Goal: Navigation & Orientation: Go to known website

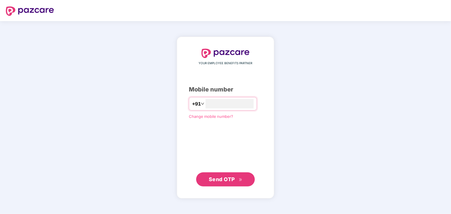
type input "**********"
click at [220, 180] on span "Send OTP" at bounding box center [222, 179] width 26 height 6
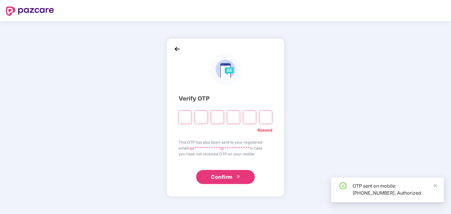
type input "*"
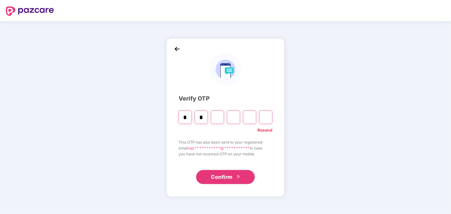
type input "*"
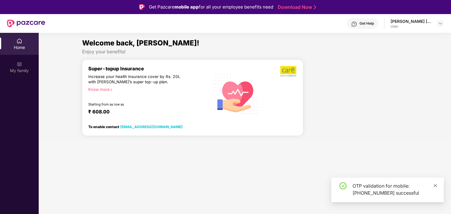
drag, startPoint x: 433, startPoint y: 183, endPoint x: 435, endPoint y: 188, distance: 4.4
click at [433, 183] on div "OTP validation for mobile: [PHONE_NUMBER] successful" at bounding box center [395, 190] width 85 height 14
click at [435, 188] on span at bounding box center [436, 185] width 4 height 5
